Goal: Task Accomplishment & Management: Complete application form

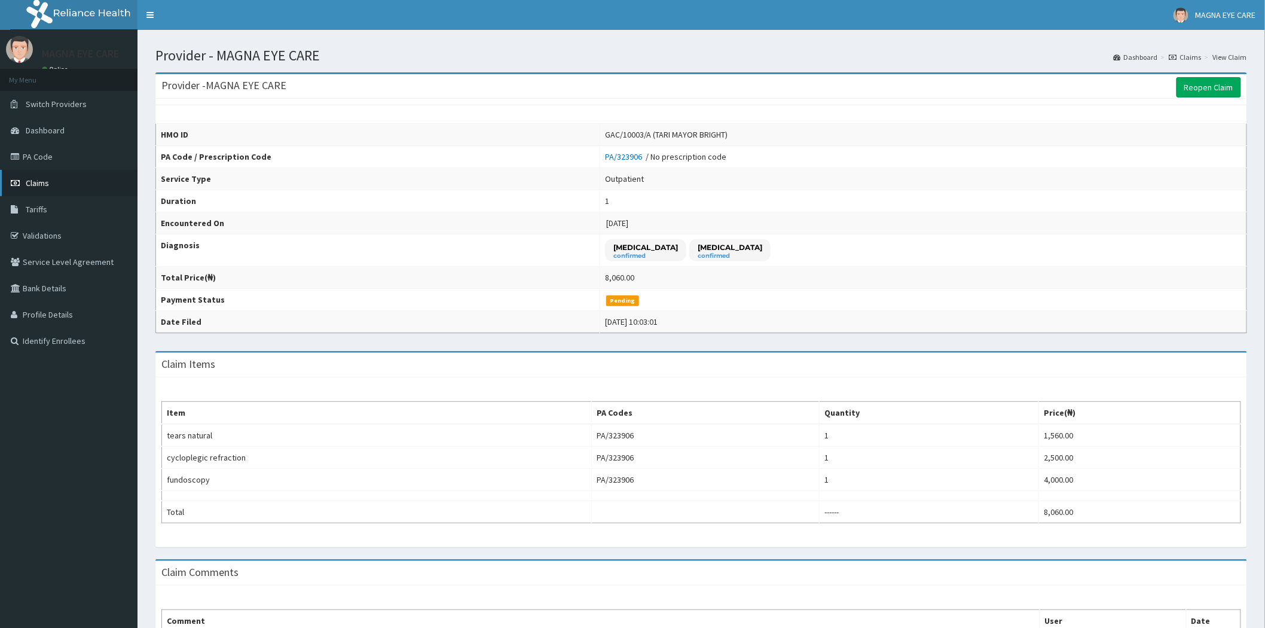
click at [50, 180] on link "Claims" at bounding box center [69, 183] width 138 height 26
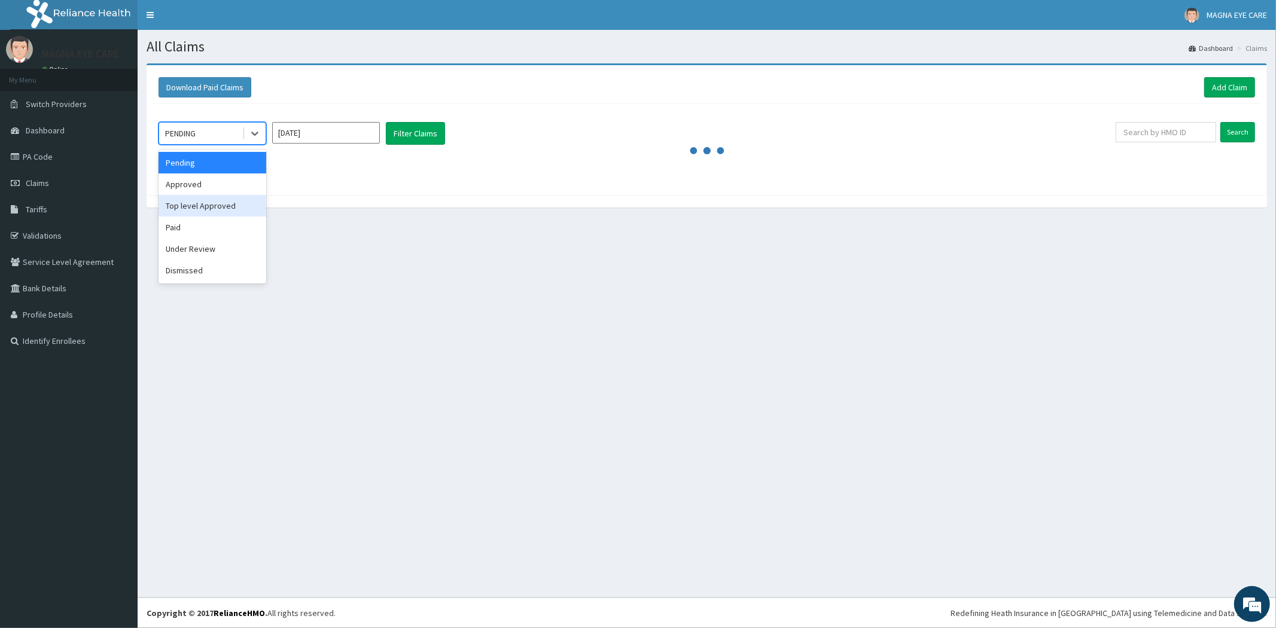
click at [367, 239] on div "All Claims Dashboard Claims Download Paid Claims Add Claim × Note you can only …" at bounding box center [707, 313] width 1138 height 567
click at [222, 132] on div "PENDING" at bounding box center [200, 133] width 83 height 19
click at [196, 184] on div "Approved" at bounding box center [212, 184] width 108 height 22
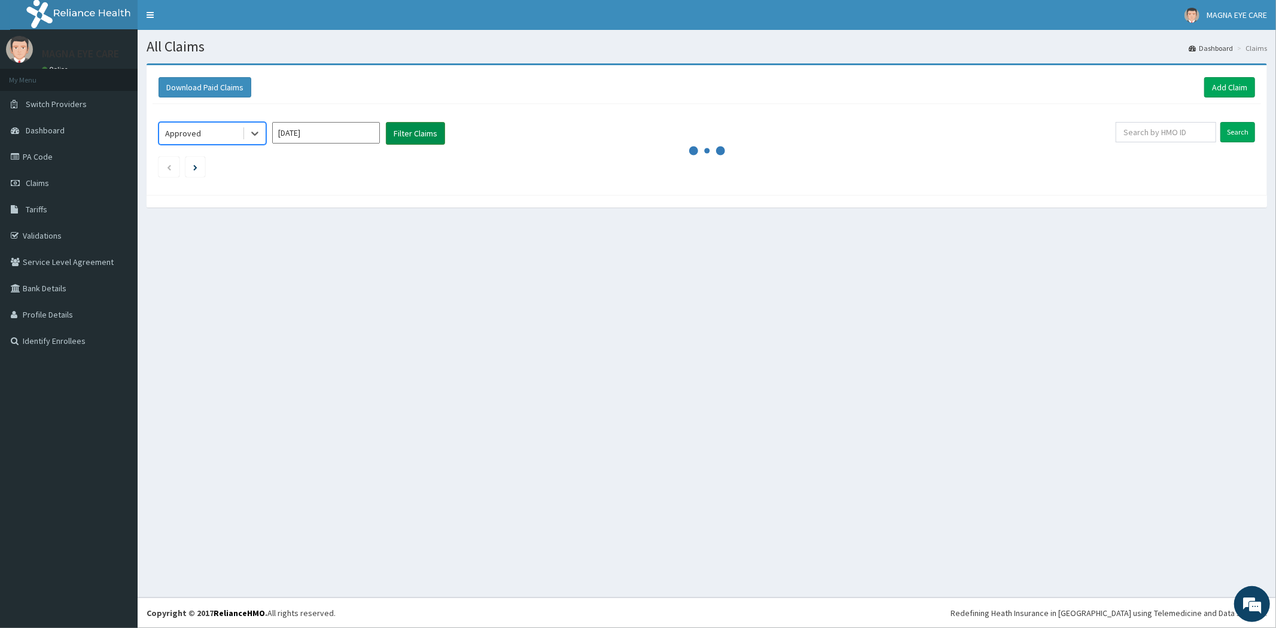
click at [408, 136] on button "Filter Claims" at bounding box center [415, 133] width 59 height 23
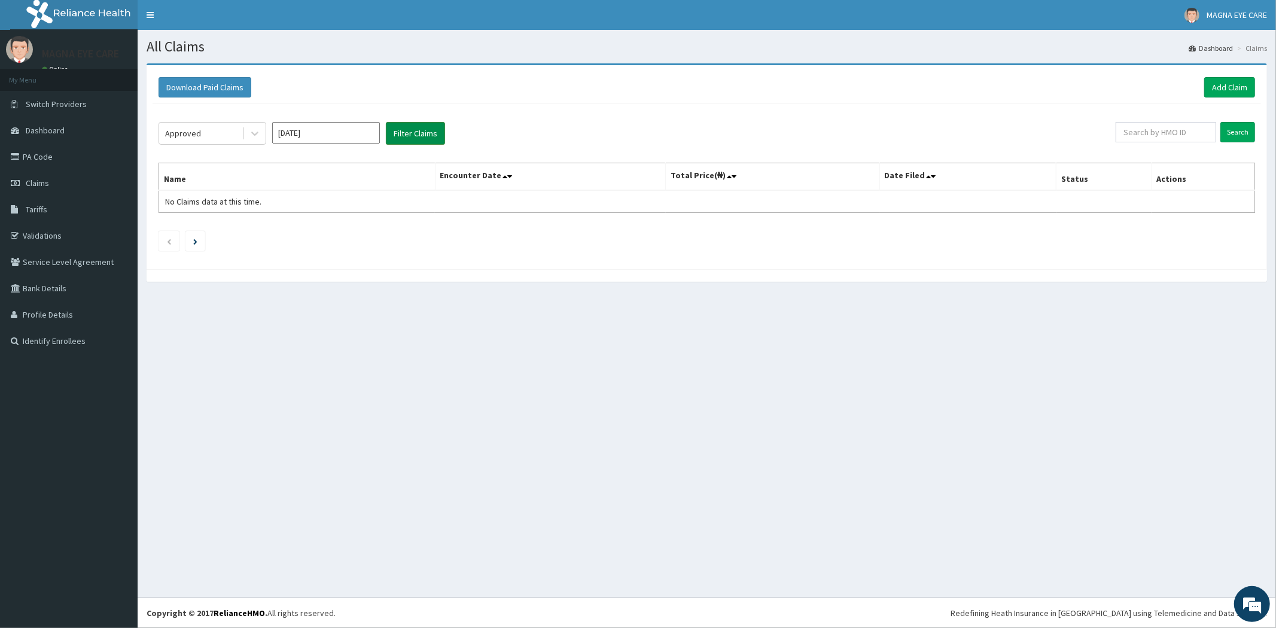
click at [408, 136] on button "Filter Claims" at bounding box center [415, 133] width 59 height 23
click at [409, 136] on button "Filter Claims" at bounding box center [415, 133] width 59 height 23
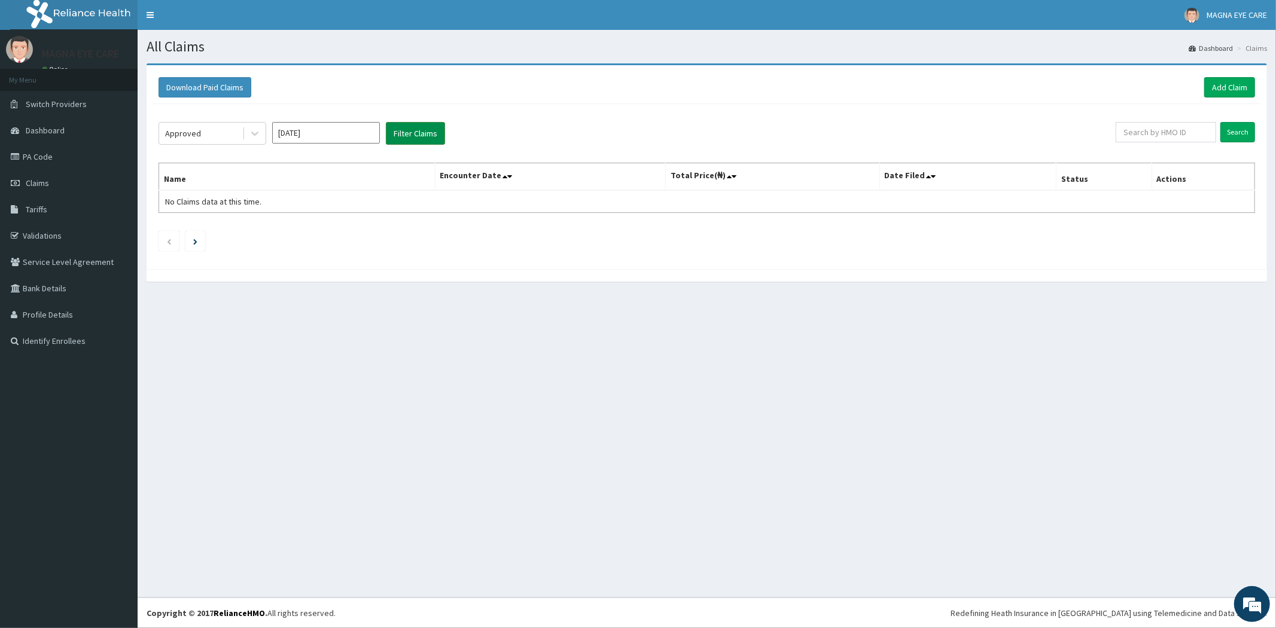
click at [409, 136] on button "Filter Claims" at bounding box center [415, 133] width 59 height 23
click at [248, 129] on div at bounding box center [255, 134] width 22 height 22
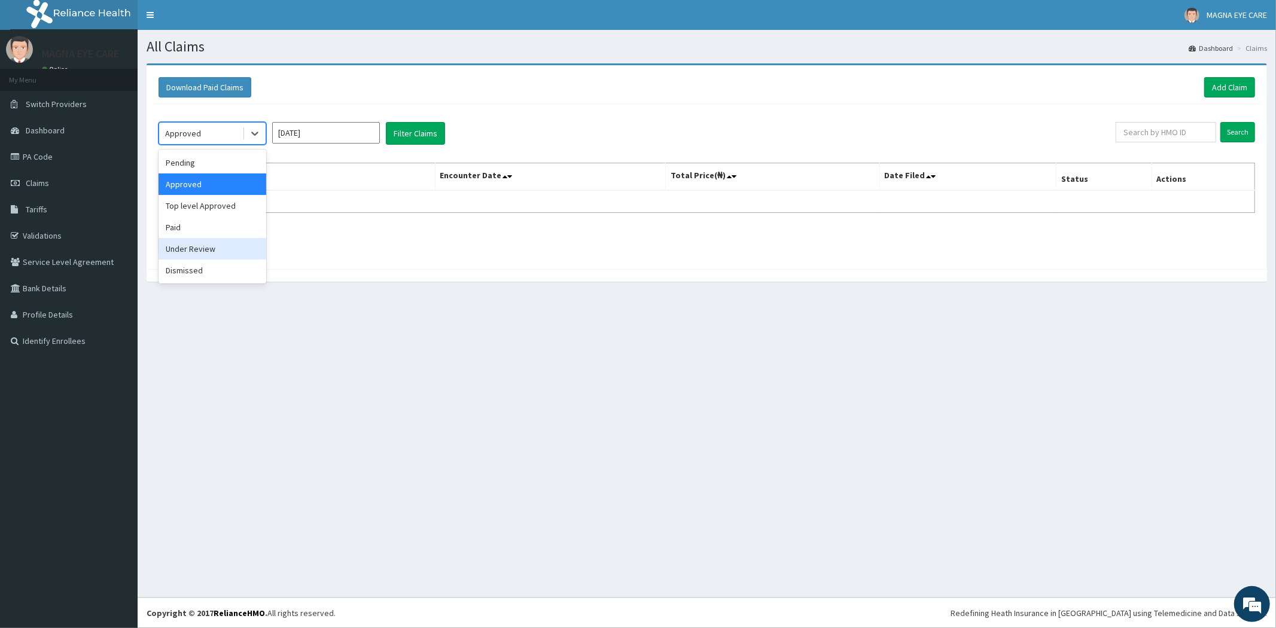
click at [199, 247] on div "Under Review" at bounding box center [212, 249] width 108 height 22
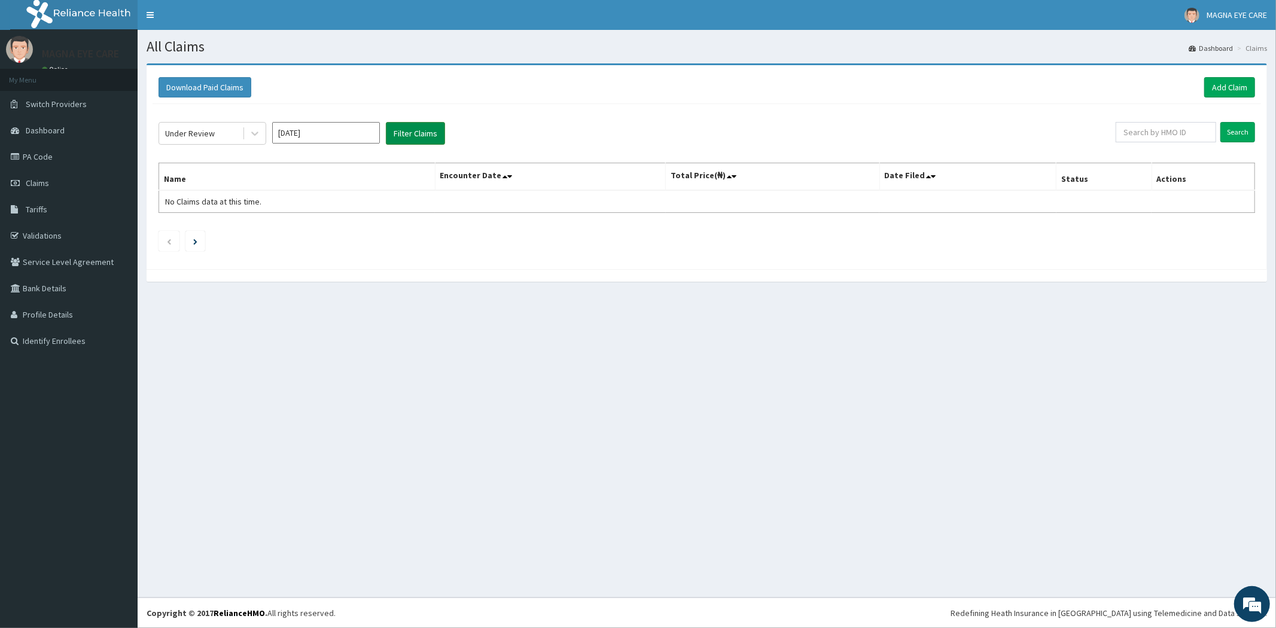
click at [402, 136] on button "Filter Claims" at bounding box center [415, 133] width 59 height 23
click at [339, 130] on input "Sep 2025" at bounding box center [326, 133] width 108 height 22
click at [366, 229] on div "Sep" at bounding box center [361, 232] width 24 height 22
click at [401, 134] on button "Filter Claims" at bounding box center [415, 133] width 59 height 23
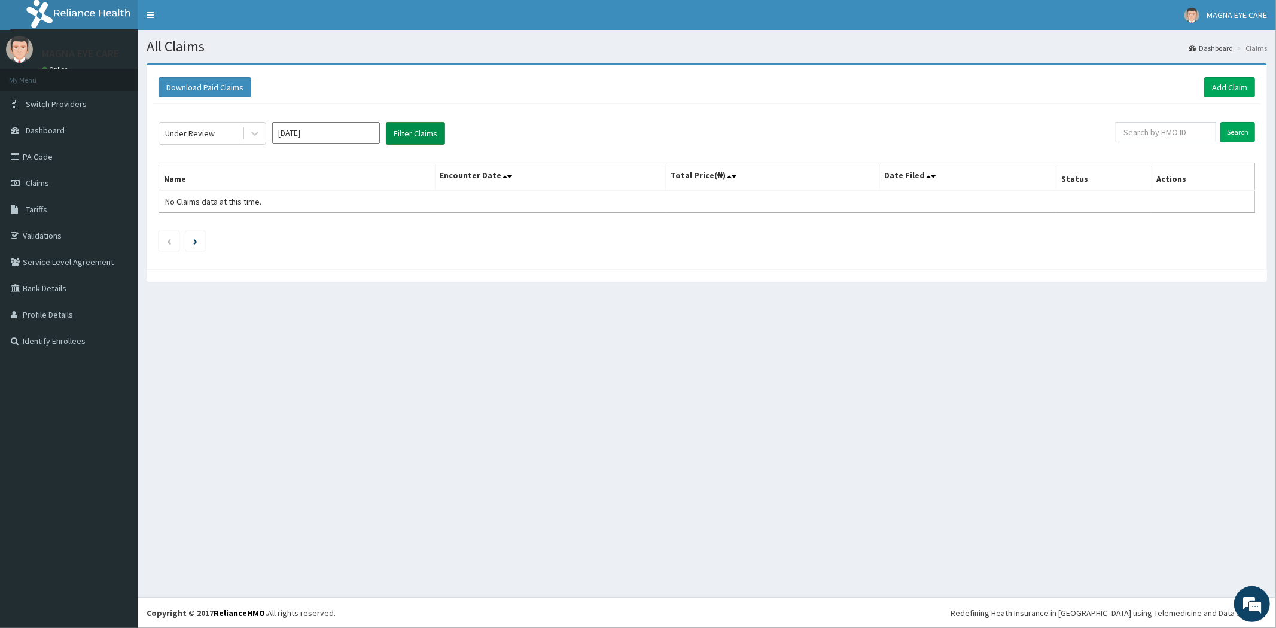
click at [401, 134] on button "Filter Claims" at bounding box center [415, 133] width 59 height 23
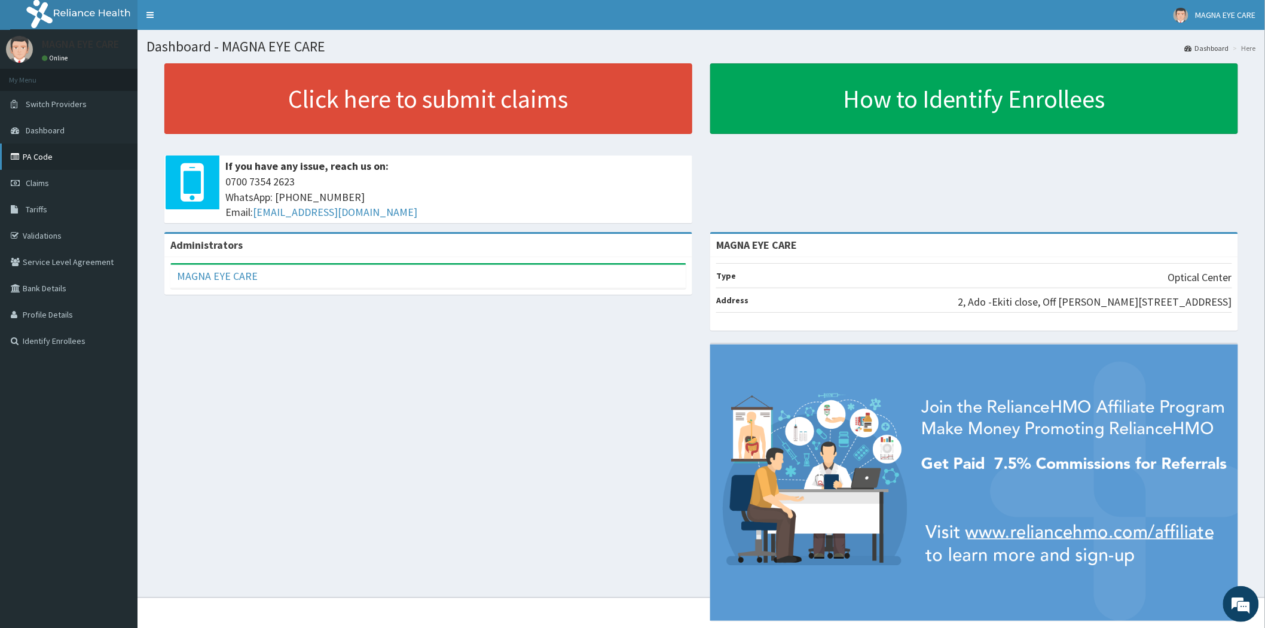
click at [42, 152] on link "PA Code" at bounding box center [69, 157] width 138 height 26
click at [42, 182] on span "Claims" at bounding box center [37, 183] width 23 height 11
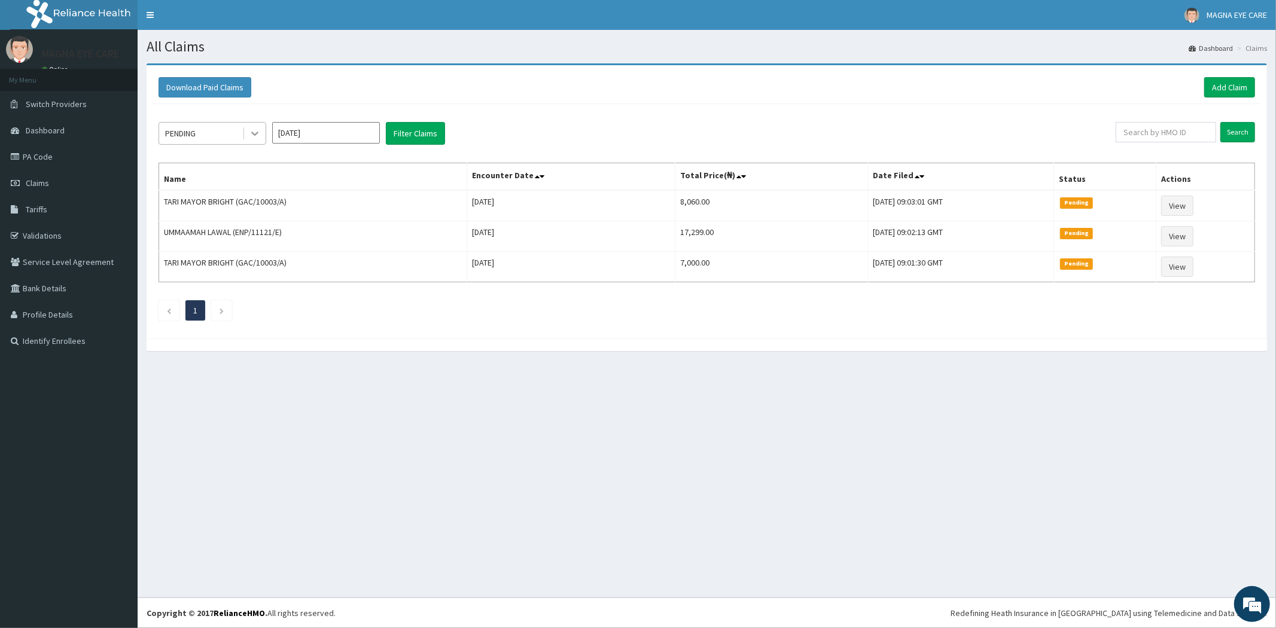
click at [255, 135] on icon at bounding box center [254, 134] width 7 height 4
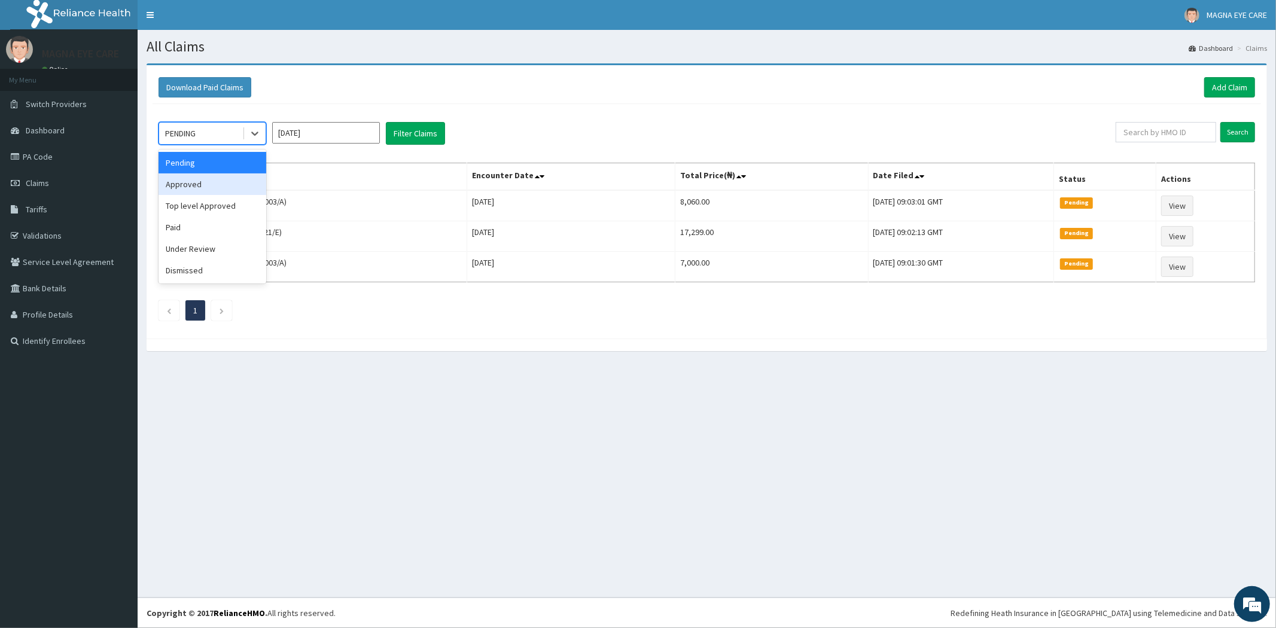
click at [221, 187] on div "Approved" at bounding box center [212, 184] width 108 height 22
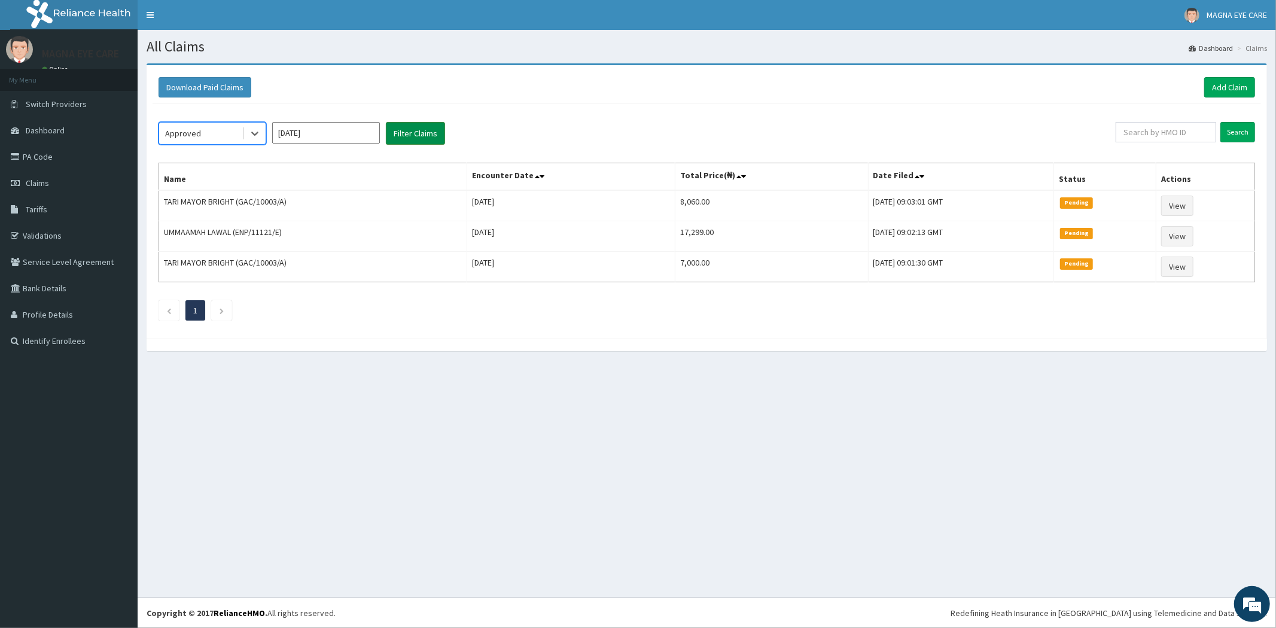
click at [425, 129] on button "Filter Claims" at bounding box center [415, 133] width 59 height 23
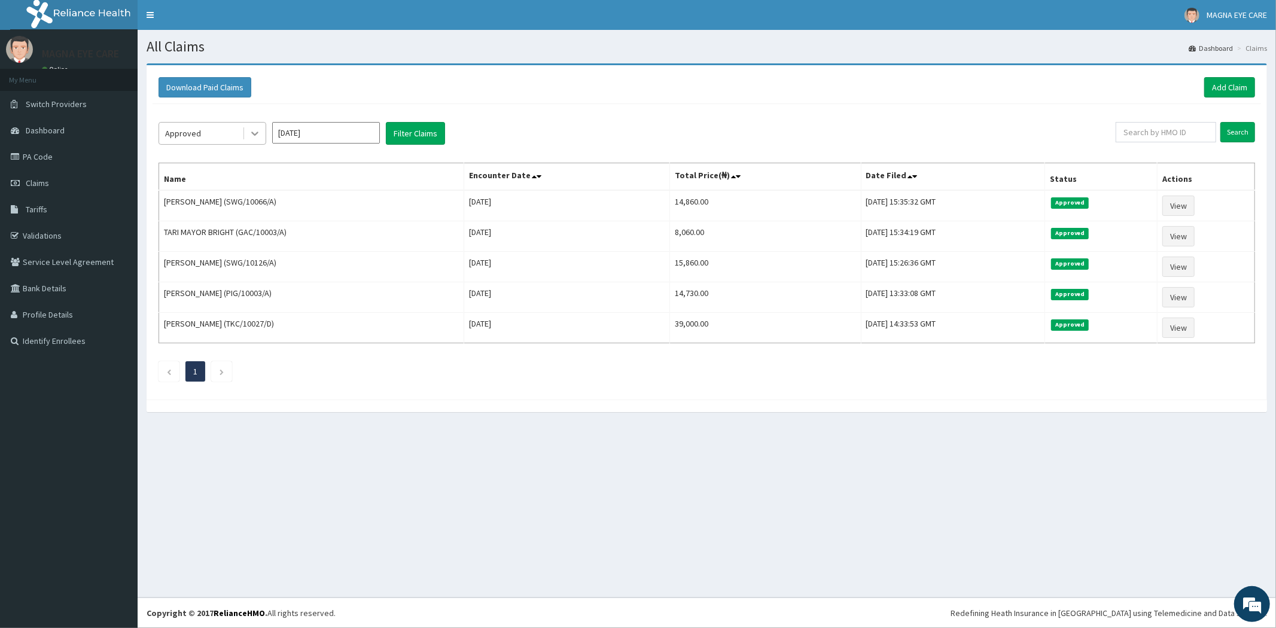
click at [246, 142] on div at bounding box center [255, 134] width 22 height 22
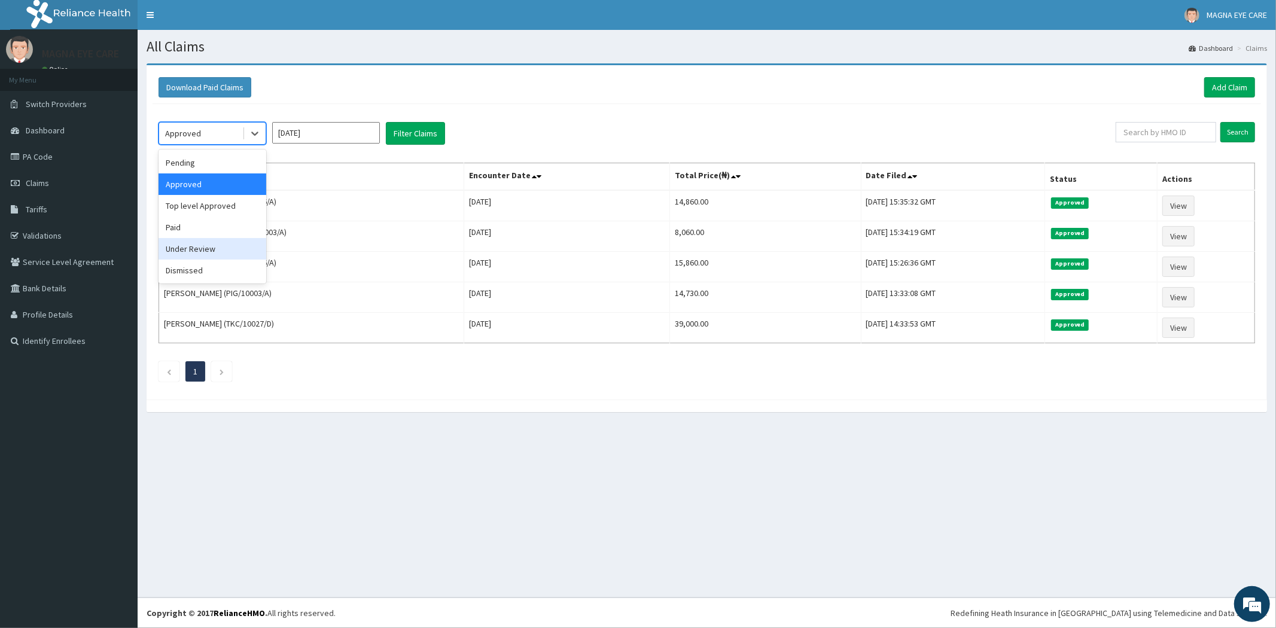
click at [192, 250] on div "Under Review" at bounding box center [212, 249] width 108 height 22
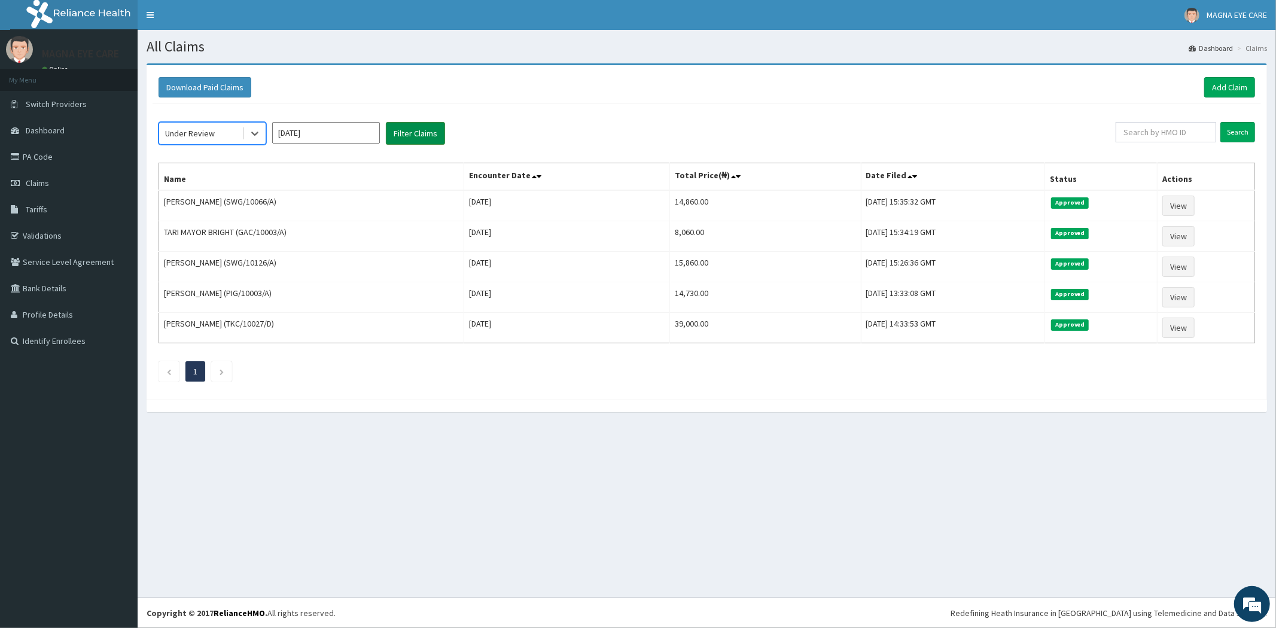
click at [422, 130] on button "Filter Claims" at bounding box center [415, 133] width 59 height 23
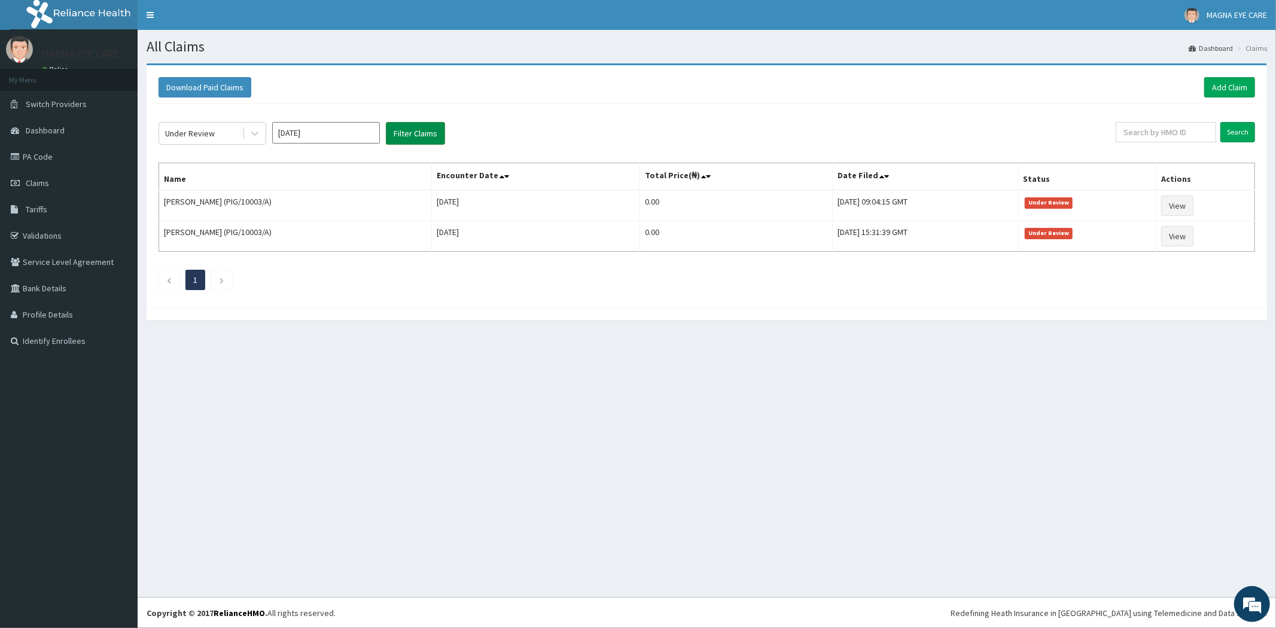
click at [415, 133] on button "Filter Claims" at bounding box center [415, 133] width 59 height 23
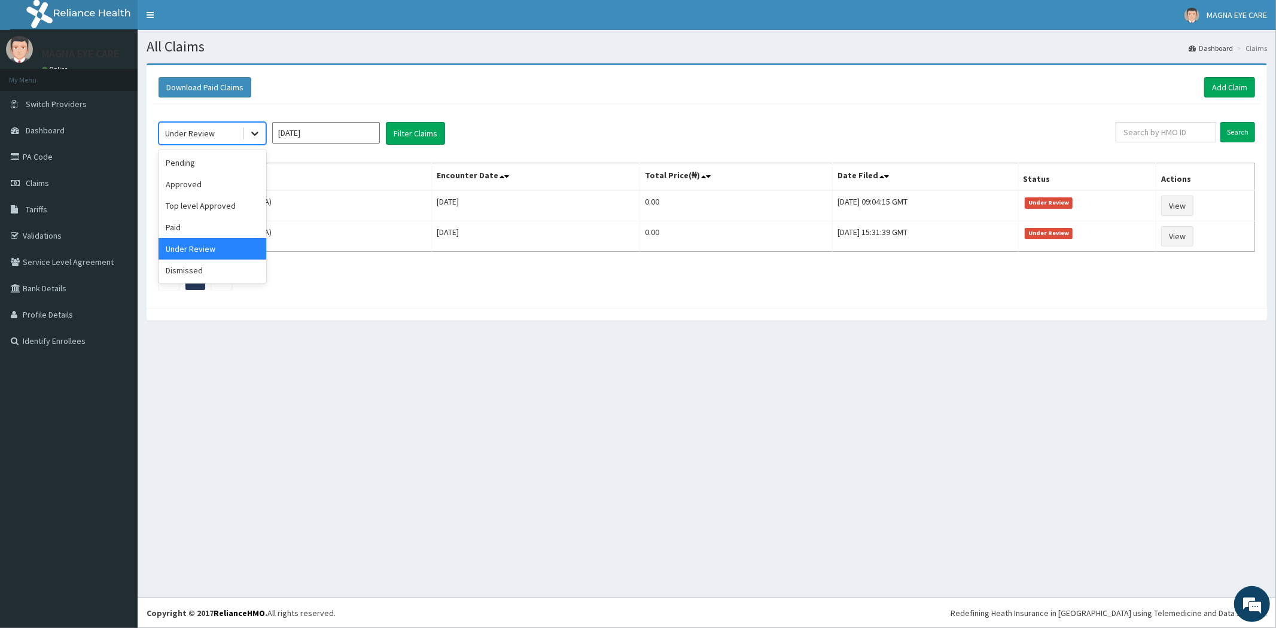
click at [260, 132] on icon at bounding box center [255, 133] width 12 height 12
click at [200, 184] on div "Approved" at bounding box center [212, 184] width 108 height 22
click at [402, 136] on button "Filter Claims" at bounding box center [415, 133] width 59 height 23
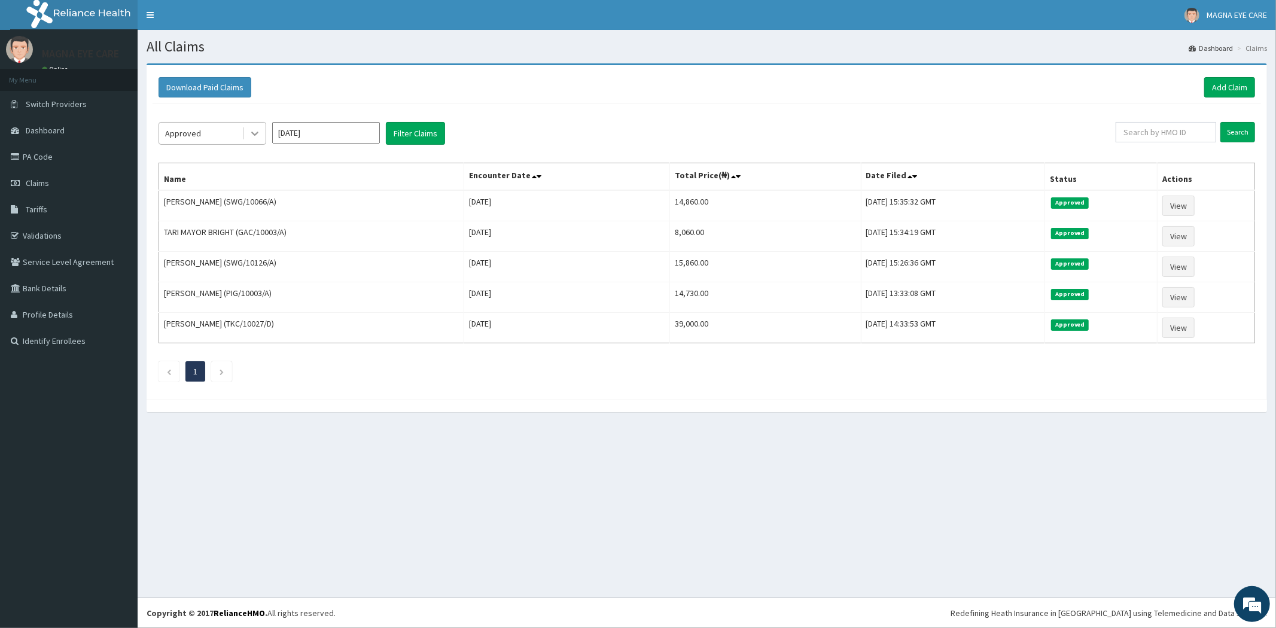
click at [246, 133] on div at bounding box center [255, 134] width 22 height 22
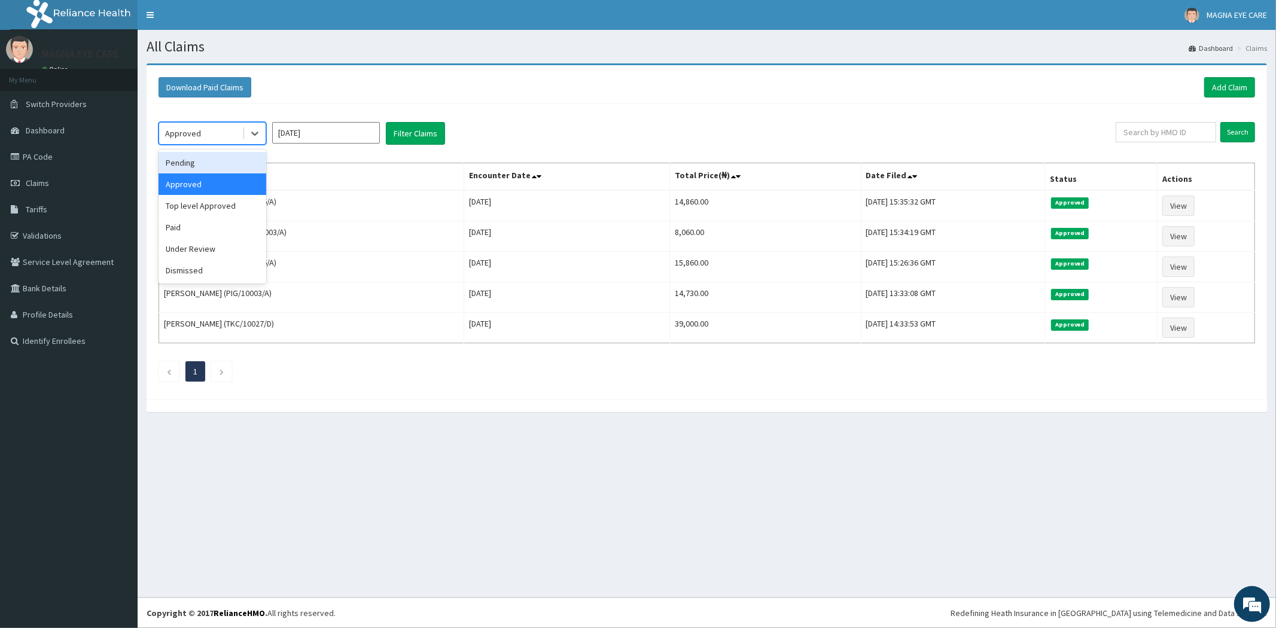
click at [205, 157] on div "Pending" at bounding box center [212, 163] width 108 height 22
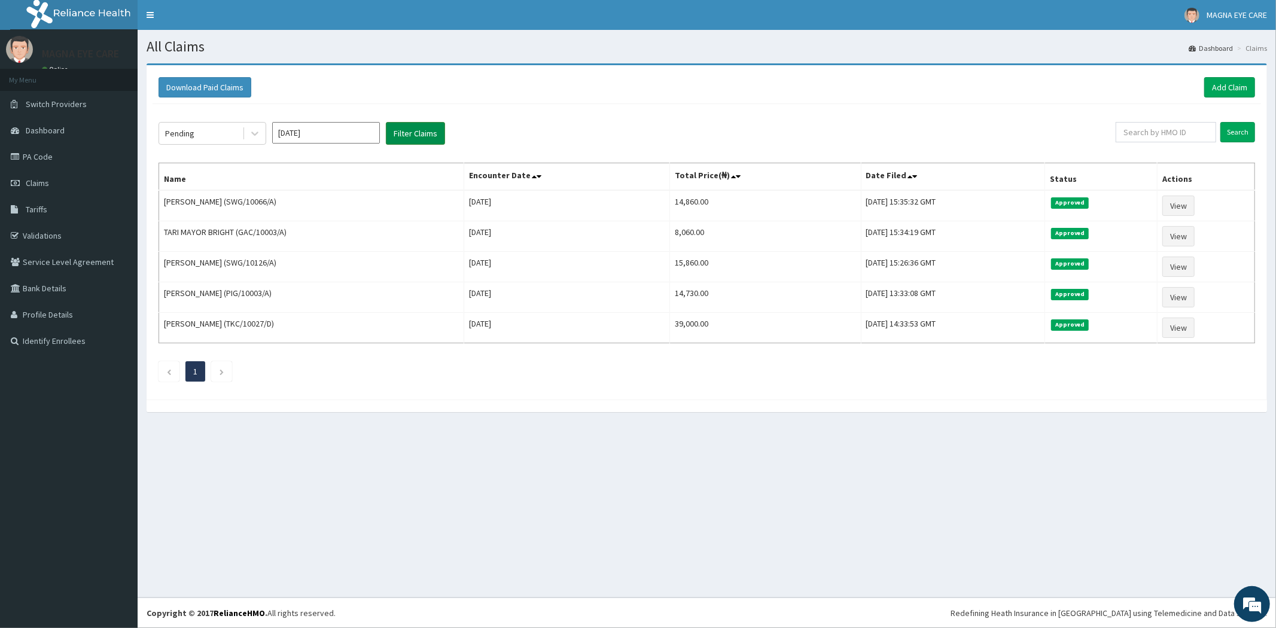
click at [401, 139] on button "Filter Claims" at bounding box center [415, 133] width 59 height 23
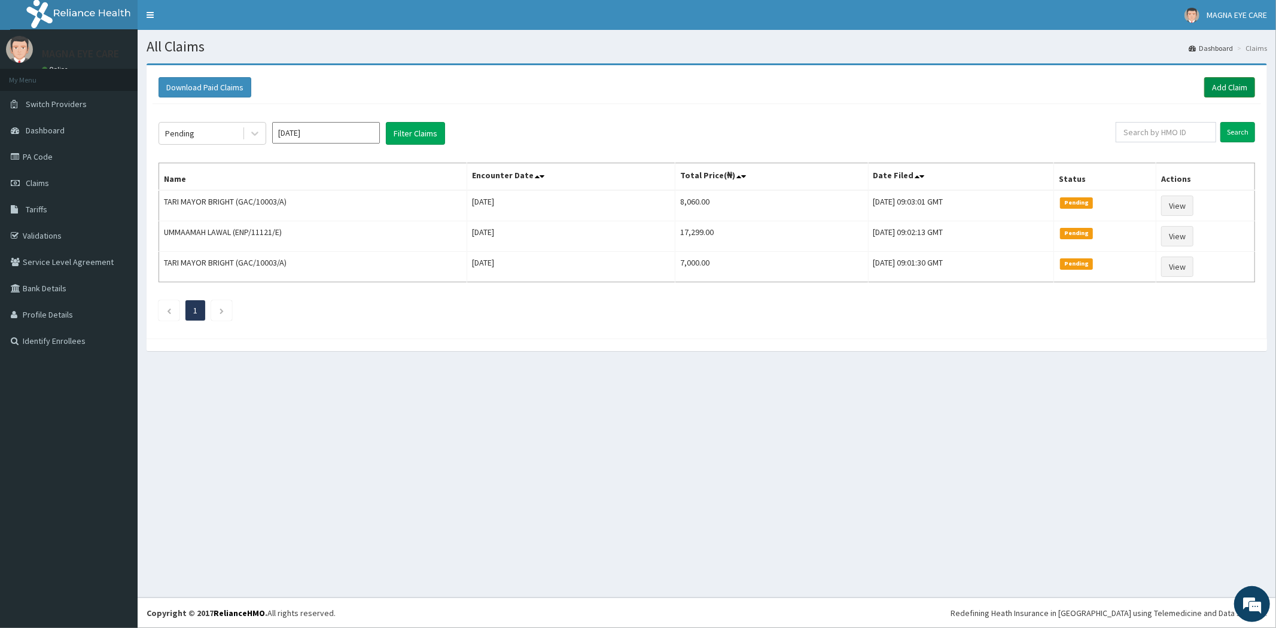
click at [1218, 86] on link "Add Claim" at bounding box center [1229, 87] width 51 height 20
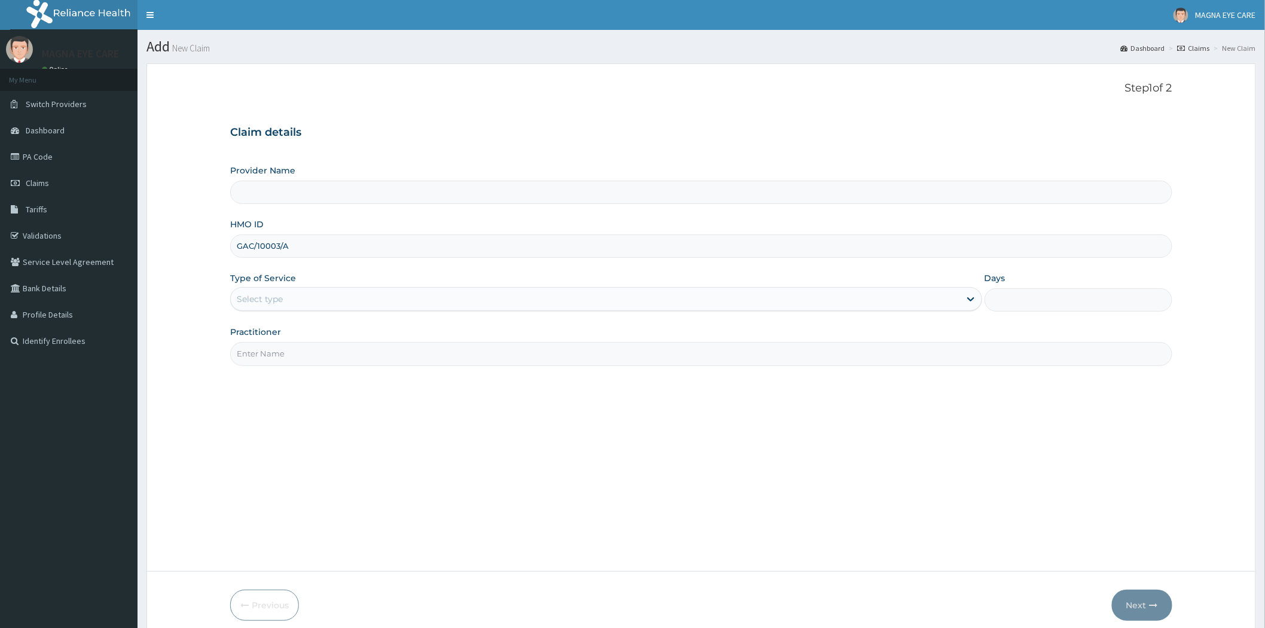
type input "GAC/10003/A"
click at [287, 295] on div "Select type" at bounding box center [596, 298] width 730 height 19
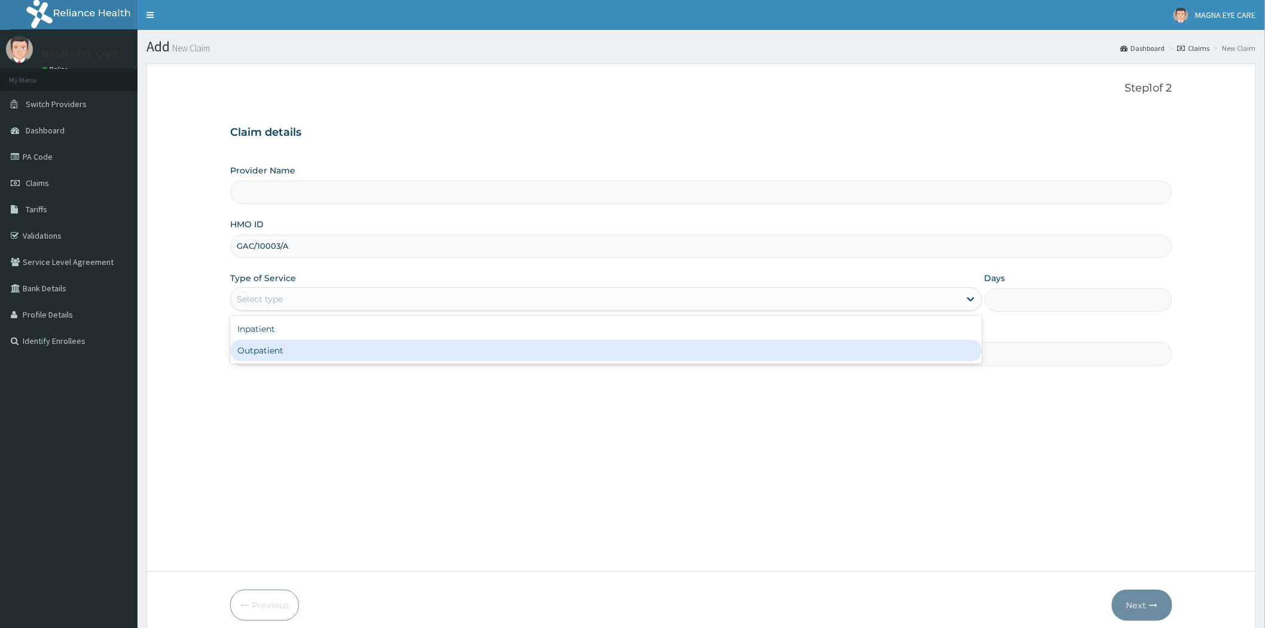
click at [292, 361] on div "Outpatient" at bounding box center [606, 351] width 752 height 22
type input "1"
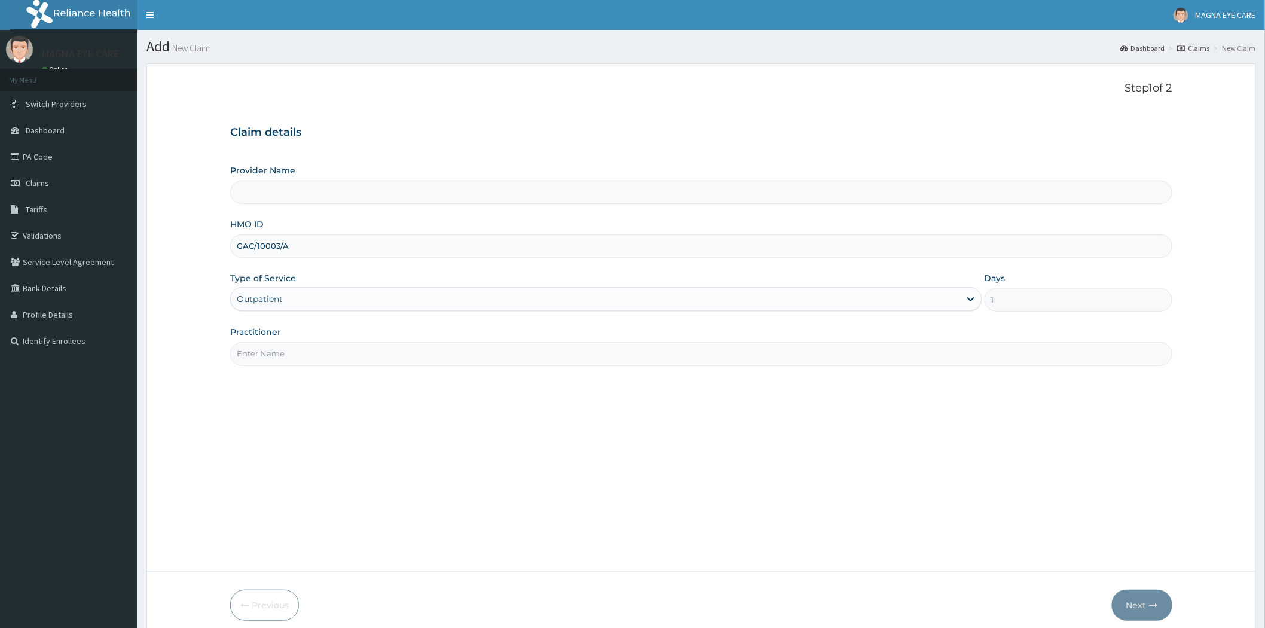
click at [285, 352] on input "Practitioner" at bounding box center [701, 353] width 942 height 23
type input "[PERSON_NAME]"
type input "MAGNA EYE CARE"
type input "DR [PERSON_NAME]"
click at [1140, 605] on button "Next" at bounding box center [1142, 605] width 60 height 31
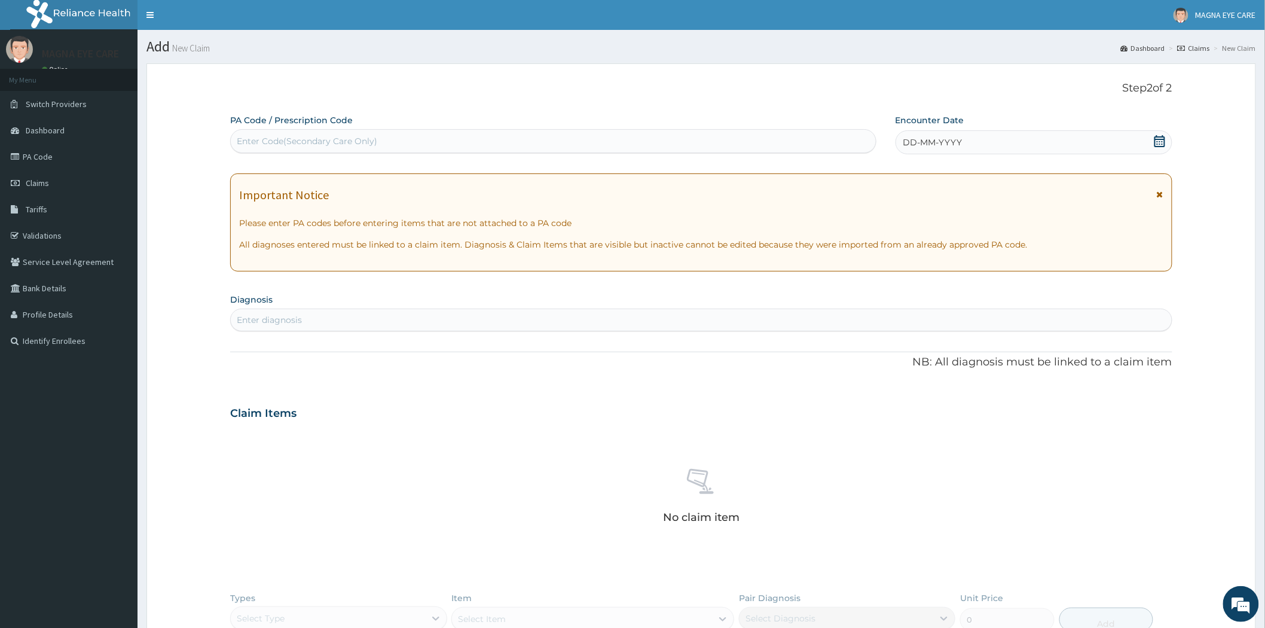
click at [342, 130] on div "Enter Code(Secondary Care Only)" at bounding box center [553, 141] width 646 height 24
click at [486, 144] on div "Enter Code(Secondary Care Only)" at bounding box center [553, 141] width 645 height 19
paste input "PA/AC755E"
type input "PA/AC755E"
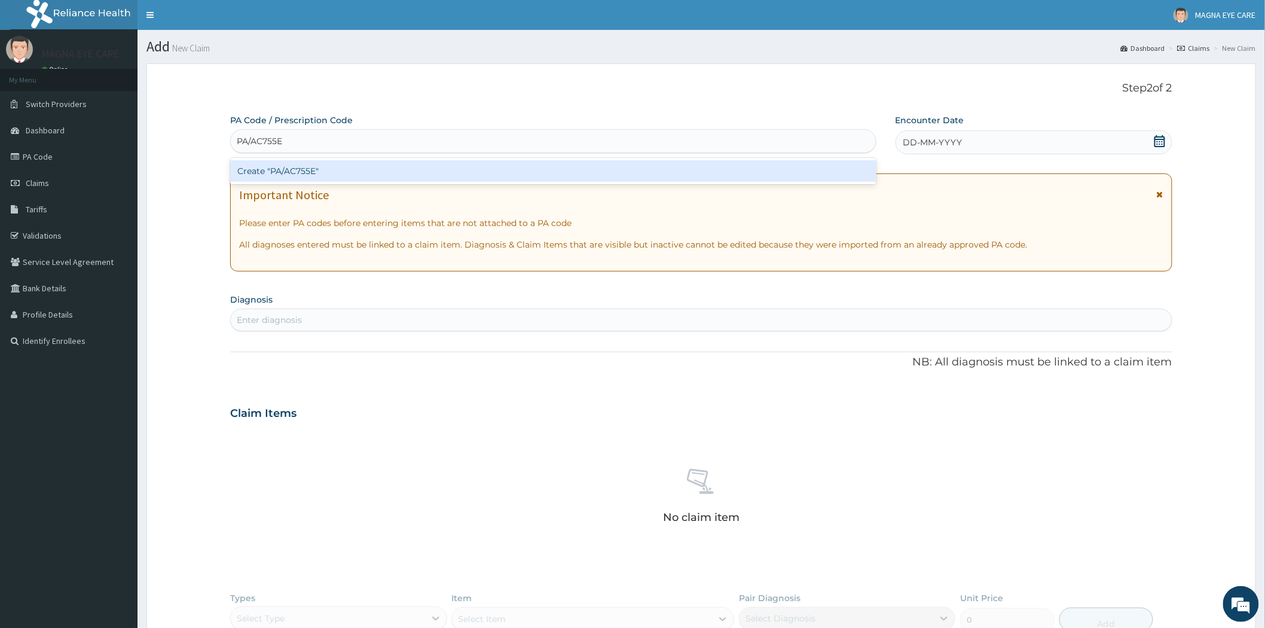
click at [354, 167] on div "Create "PA/AC755E"" at bounding box center [553, 171] width 646 height 22
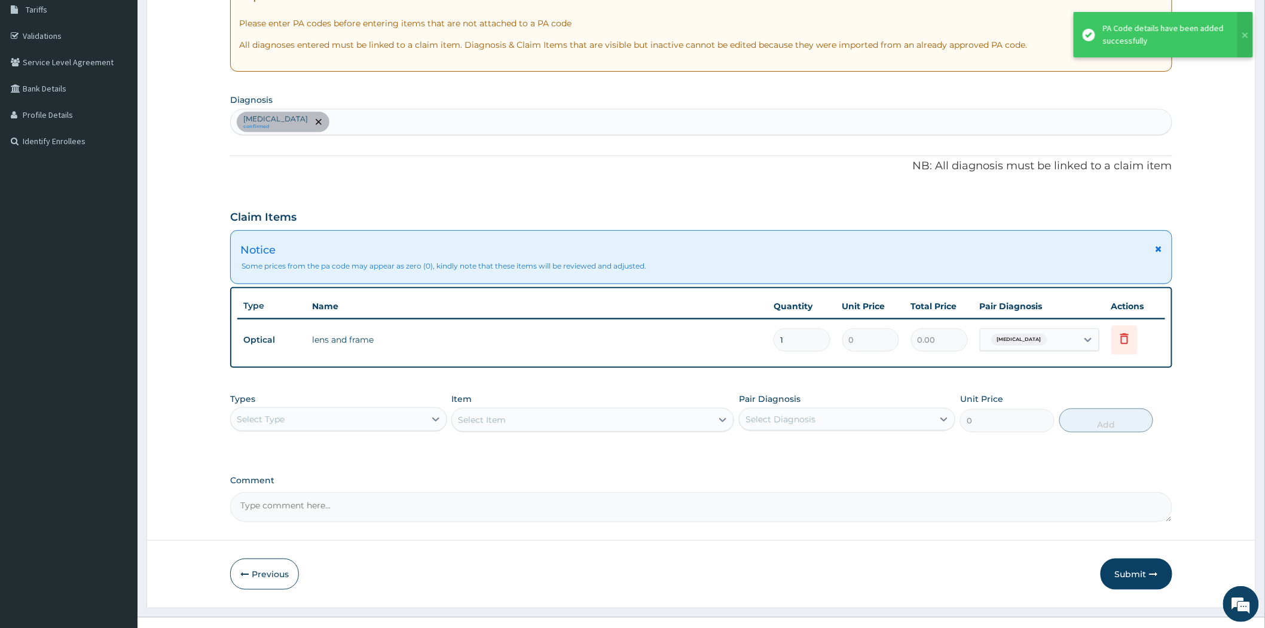
scroll to position [218, 0]
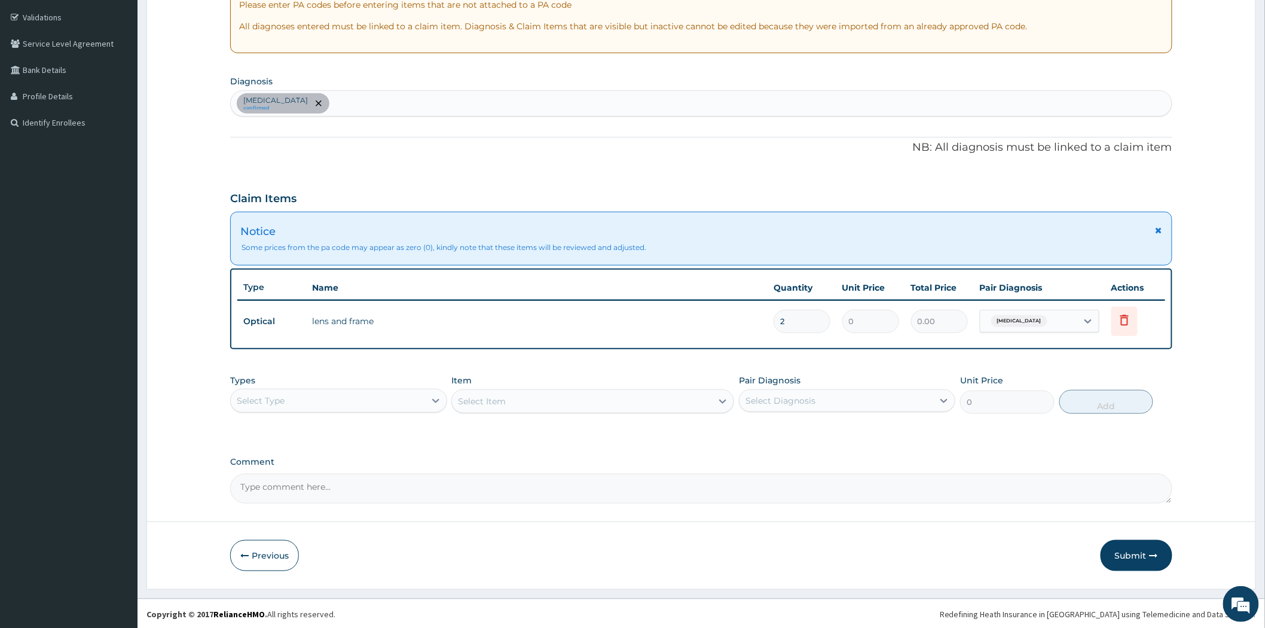
click at [797, 324] on input "2" at bounding box center [802, 321] width 57 height 23
type input "2"
click at [801, 335] on td "2" at bounding box center [802, 321] width 69 height 35
click at [276, 483] on textarea "Comment" at bounding box center [701, 489] width 942 height 30
type textarea "LENS AND FRAME N30,000"
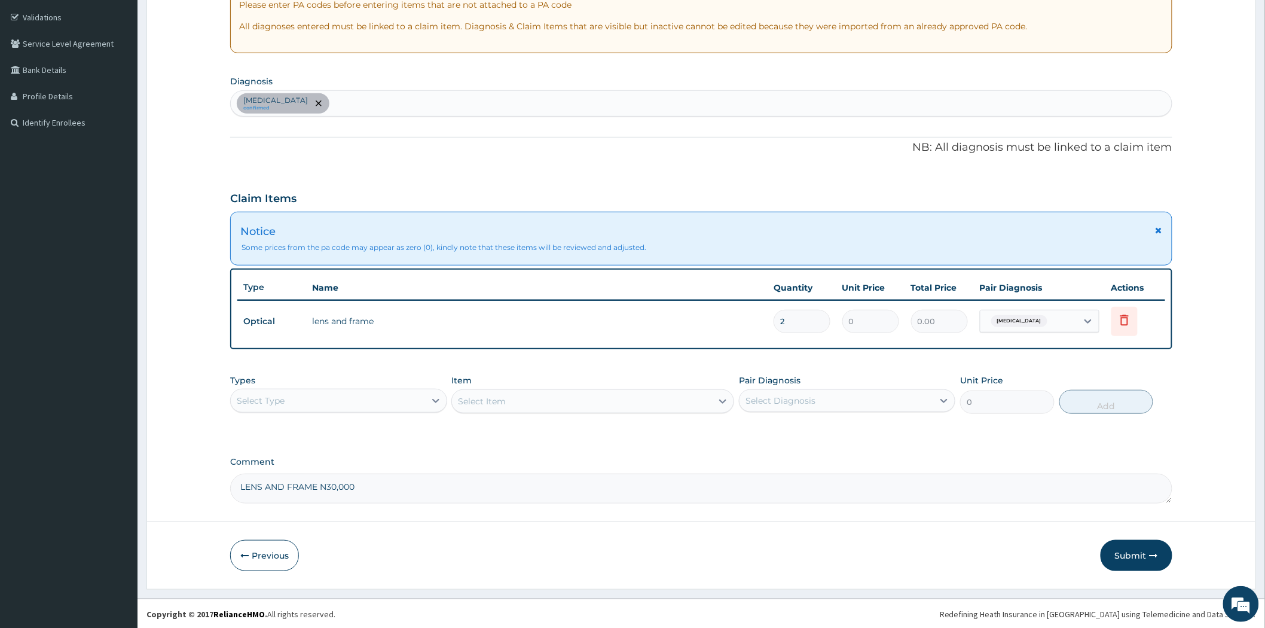
click at [801, 317] on input "2" at bounding box center [802, 321] width 57 height 23
click at [844, 449] on div "PA Code / Prescription Code PA/AC755E Encounter Date 11-09-2025 Important Notic…" at bounding box center [701, 199] width 942 height 607
click at [806, 319] on input "30" at bounding box center [802, 321] width 57 height 23
type input "3"
type input "2"
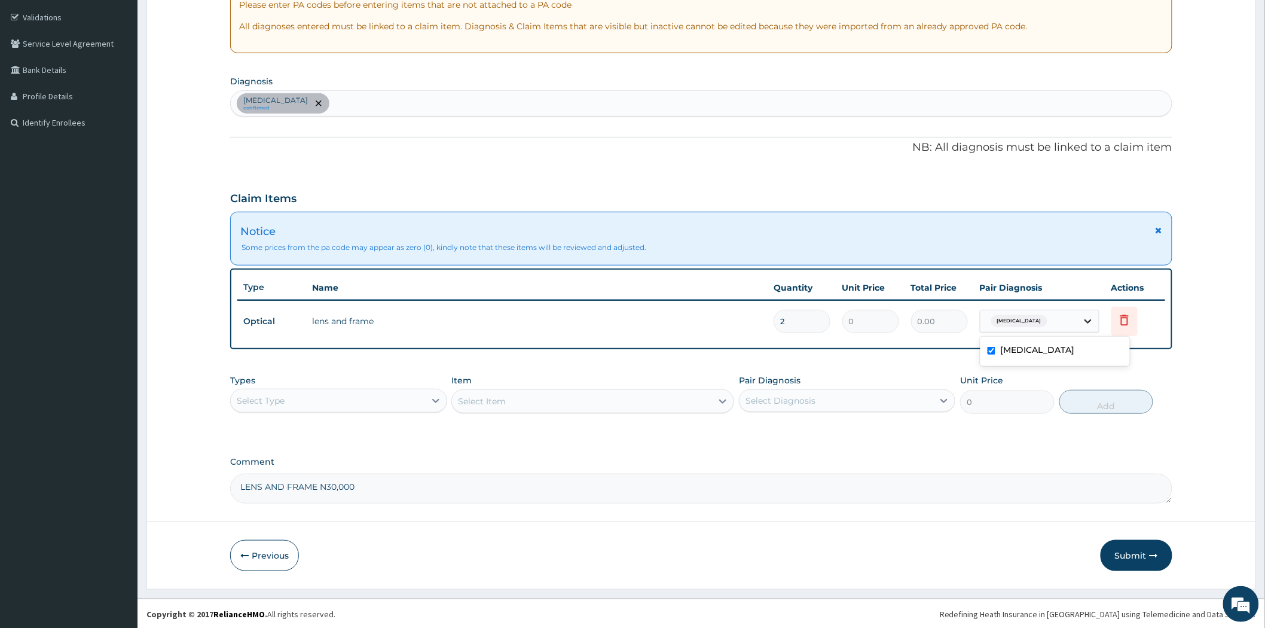
click at [1086, 315] on icon at bounding box center [1088, 321] width 12 height 12
click at [1128, 545] on button "Submit" at bounding box center [1137, 555] width 72 height 31
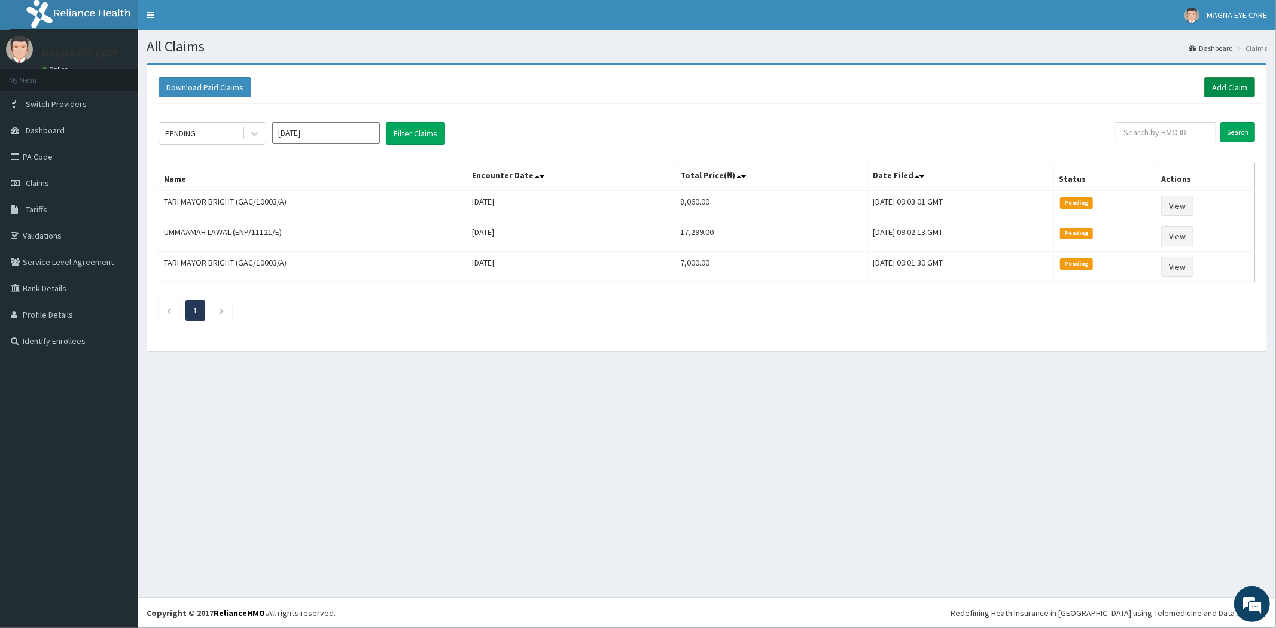
click at [1223, 90] on link "Add Claim" at bounding box center [1229, 87] width 51 height 20
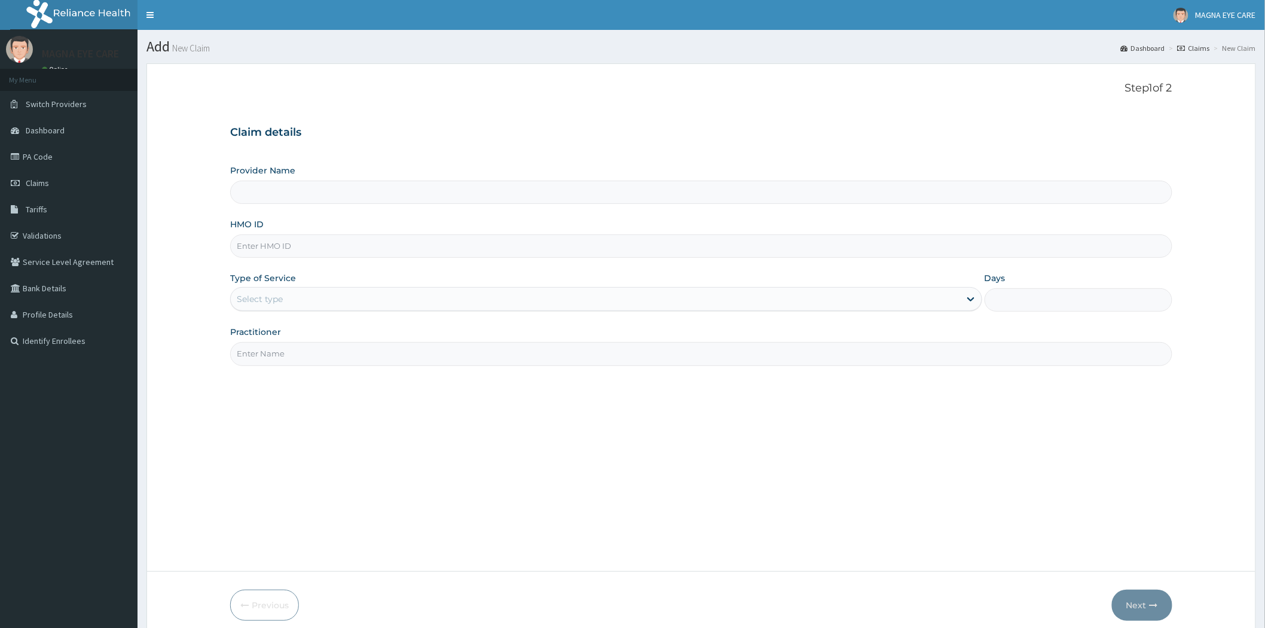
paste input "skn/10260/a"
type input "skn/10260/a"
click at [252, 244] on input "skn/10260/a" at bounding box center [701, 245] width 942 height 23
type input "MAGNA EYE CARE"
click at [299, 247] on input "SKN/10260/a" at bounding box center [701, 245] width 942 height 23
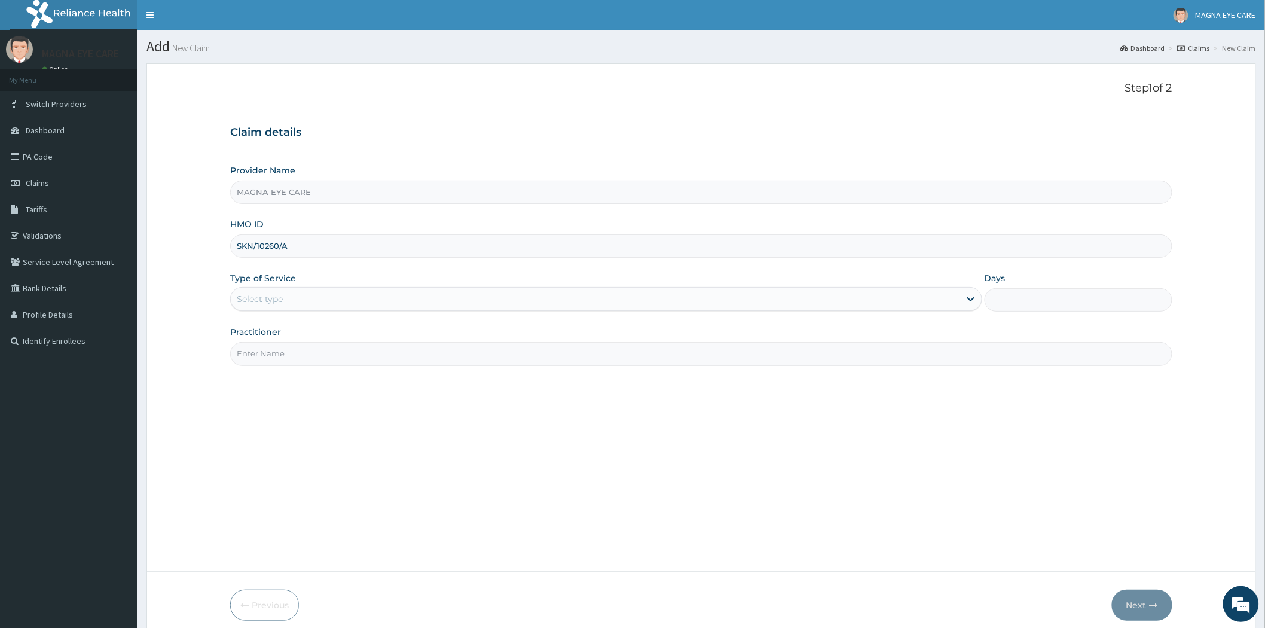
type input "SKN/10260/A"
click at [348, 393] on div "Step 1 of 2 Claim details Provider Name MAGNA EYE CARE HMO ID SKN/10260/A Type …" at bounding box center [701, 317] width 942 height 471
click at [319, 309] on div "Select type" at bounding box center [596, 298] width 730 height 19
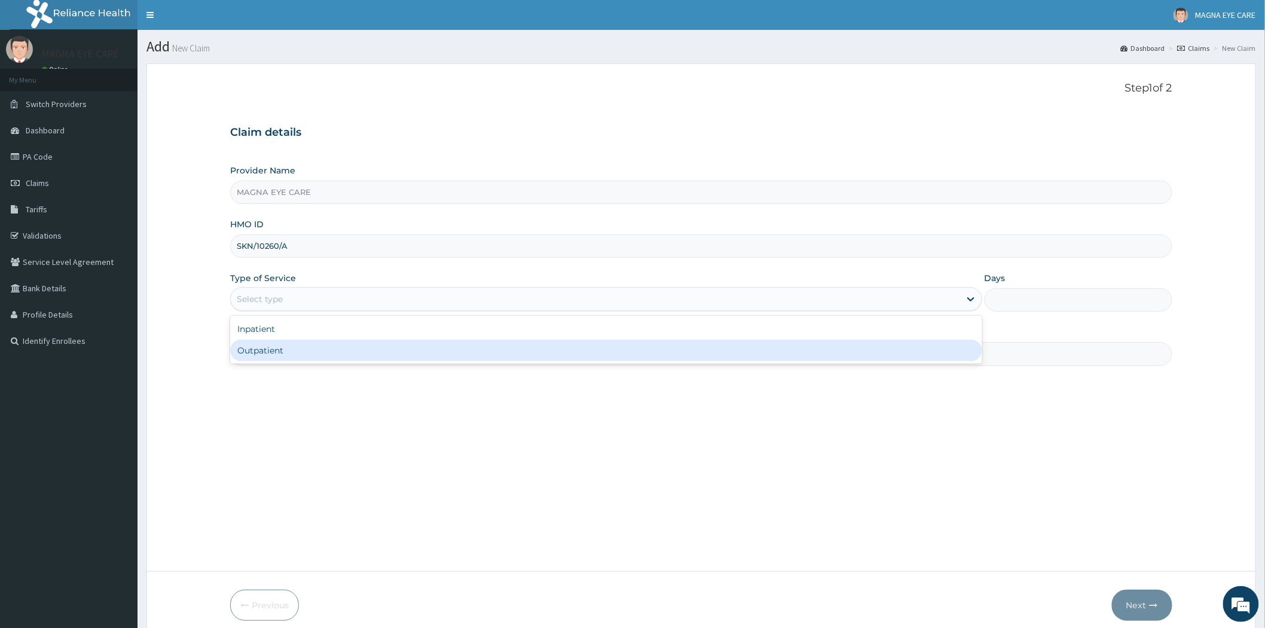
click at [277, 354] on div "Outpatient" at bounding box center [606, 351] width 752 height 22
type input "1"
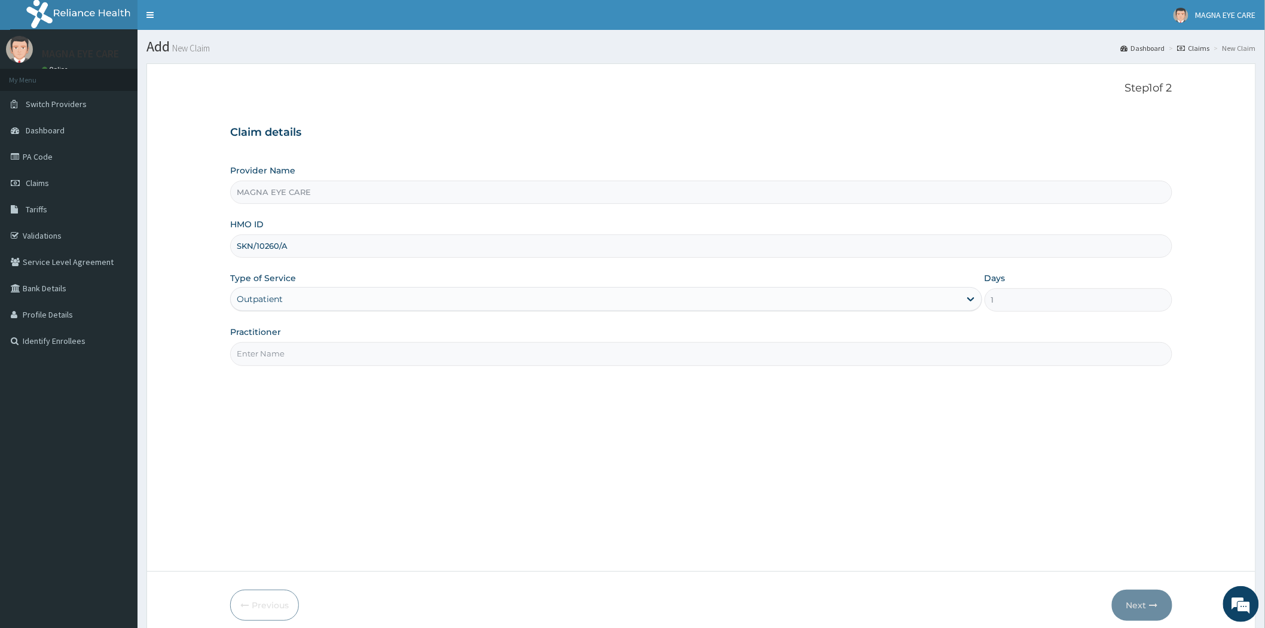
click at [282, 352] on input "Practitioner" at bounding box center [701, 353] width 942 height 23
type input "DR CHIKA"
click at [346, 425] on div "Step 1 of 2 Claim details Provider Name MAGNA EYE CARE HMO ID SKN/10260/A Type …" at bounding box center [701, 317] width 942 height 471
click at [1150, 604] on icon "button" at bounding box center [1154, 605] width 8 height 8
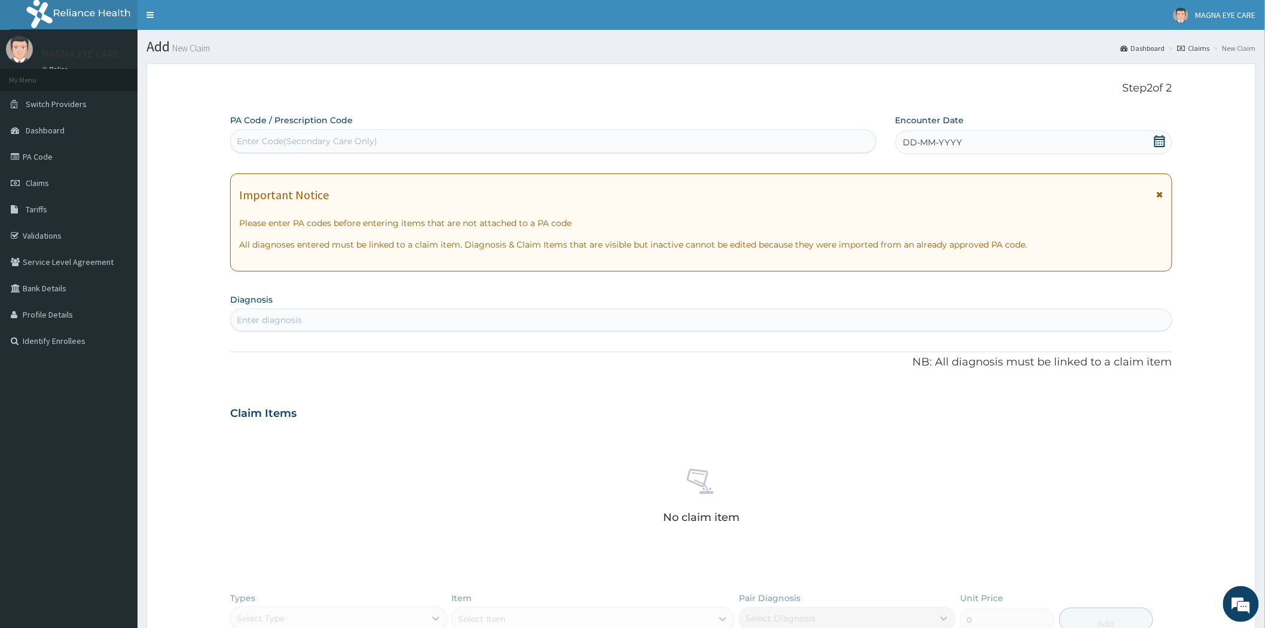
click at [272, 133] on div "Enter Code(Secondary Care Only)" at bounding box center [553, 141] width 645 height 19
paste input "PA/492C8F"
type input "PA/492C8F"
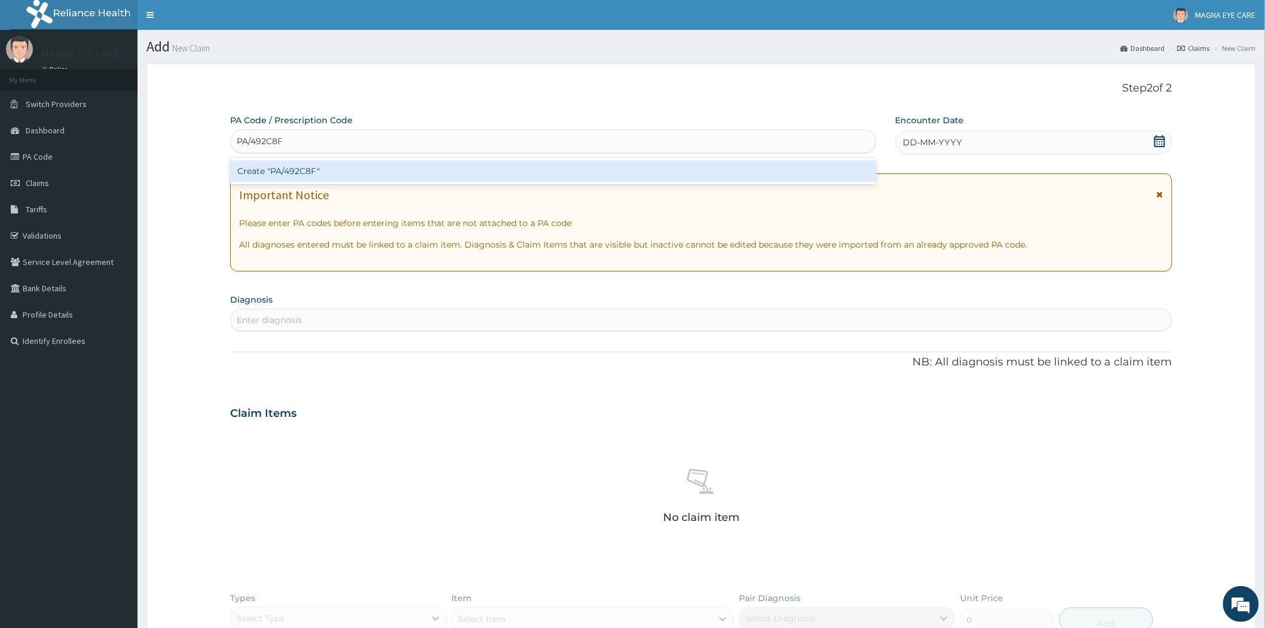
click at [296, 172] on div "Create "PA/492C8F"" at bounding box center [553, 171] width 646 height 22
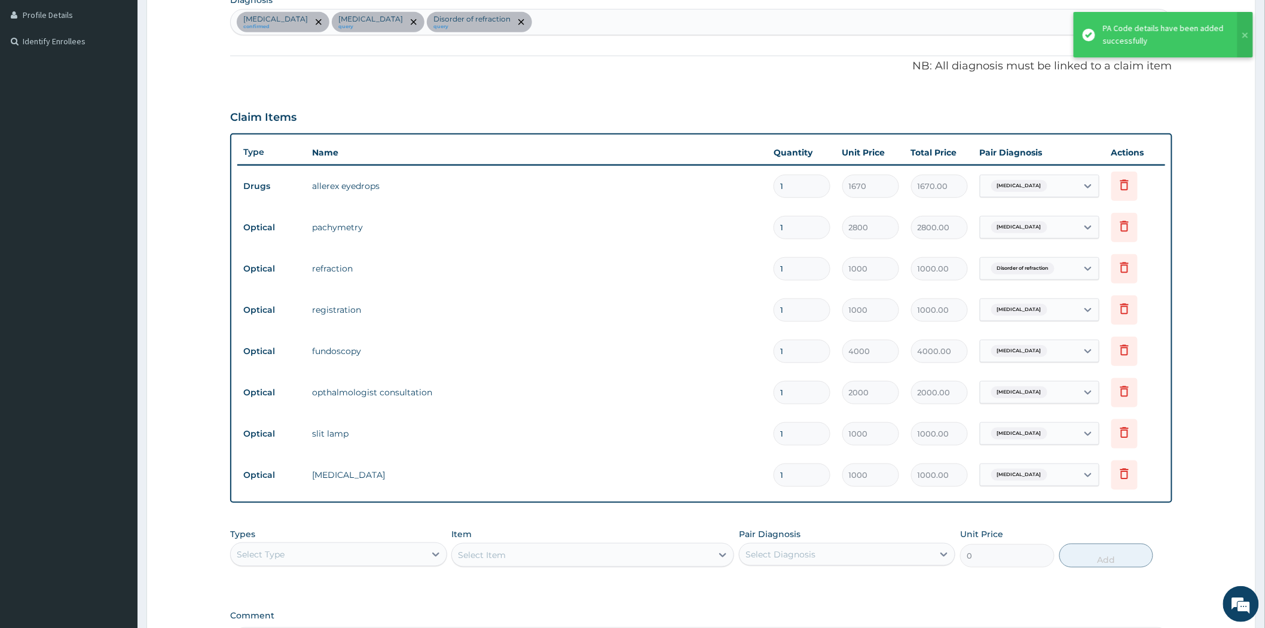
scroll to position [323, 0]
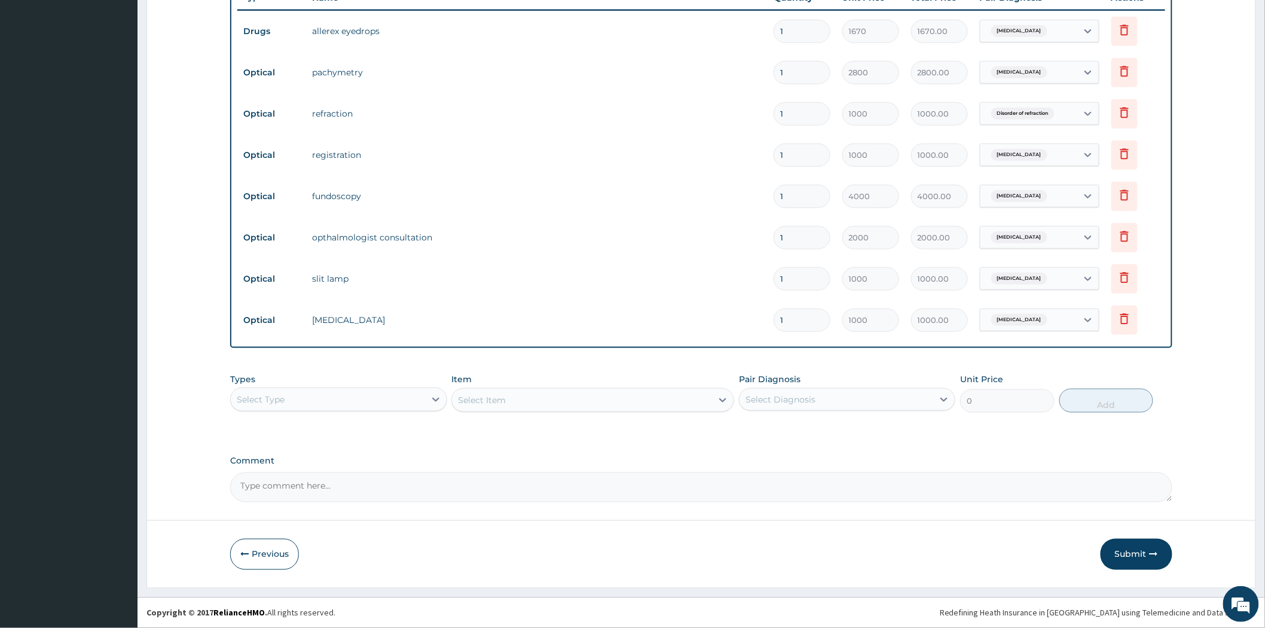
click at [1151, 554] on icon "button" at bounding box center [1154, 554] width 8 height 8
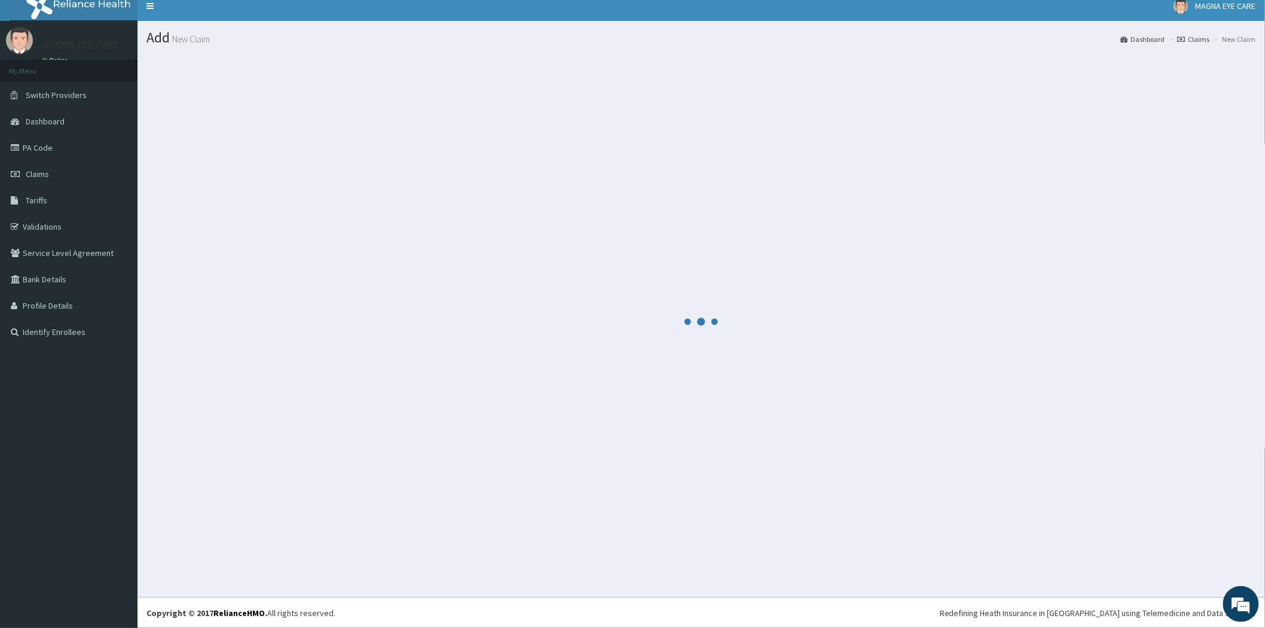
scroll to position [8, 0]
